Goal: Task Accomplishment & Management: Use online tool/utility

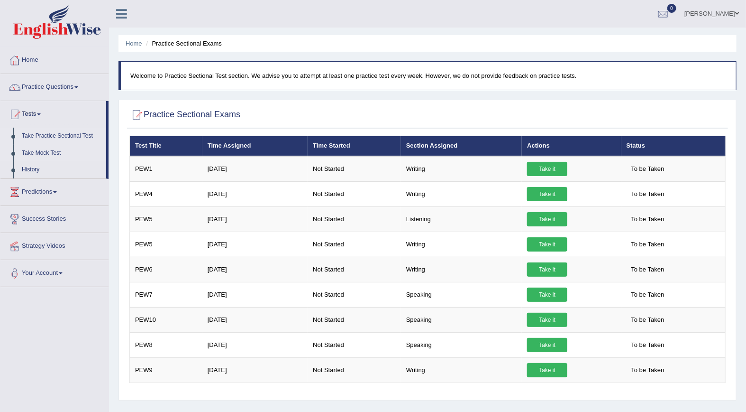
click at [46, 151] on link "Take Mock Test" at bounding box center [62, 153] width 89 height 17
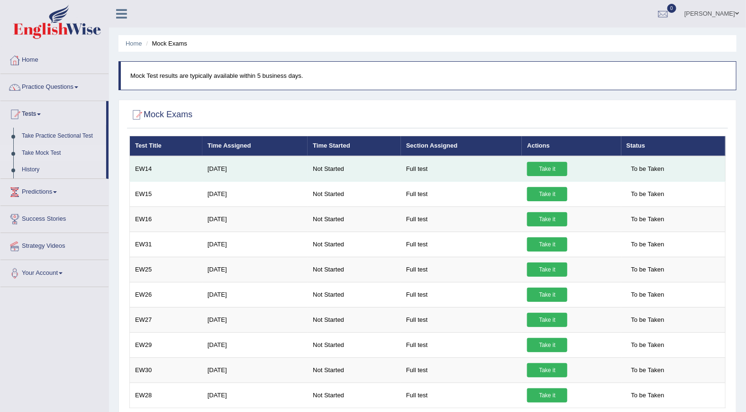
click at [548, 167] on link "Take it" at bounding box center [547, 169] width 40 height 14
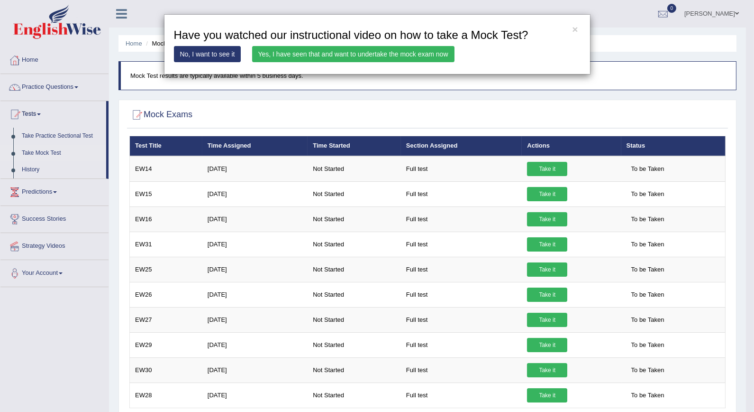
click at [361, 53] on link "Yes, I have seen that and want to undertake the mock exam now" at bounding box center [353, 54] width 202 height 16
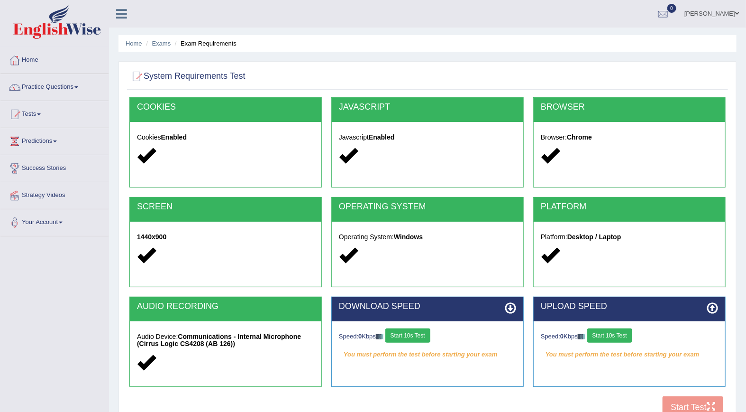
click at [418, 330] on button "Start 10s Test" at bounding box center [407, 335] width 45 height 14
click at [617, 335] on button "Start 10s Test" at bounding box center [609, 335] width 45 height 14
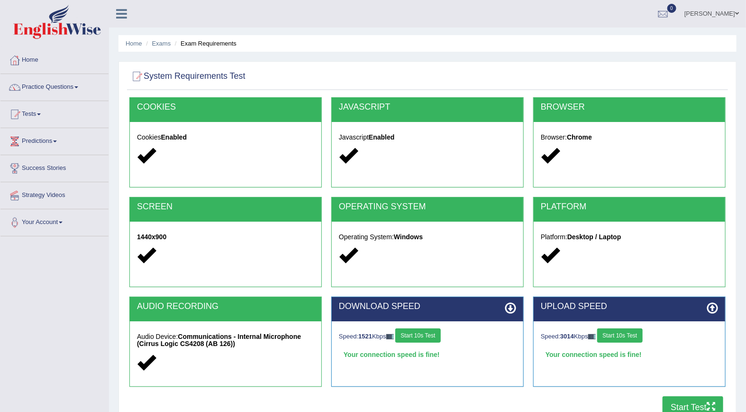
click at [694, 405] on button "Start Test" at bounding box center [693, 407] width 61 height 22
